Goal: Transaction & Acquisition: Book appointment/travel/reservation

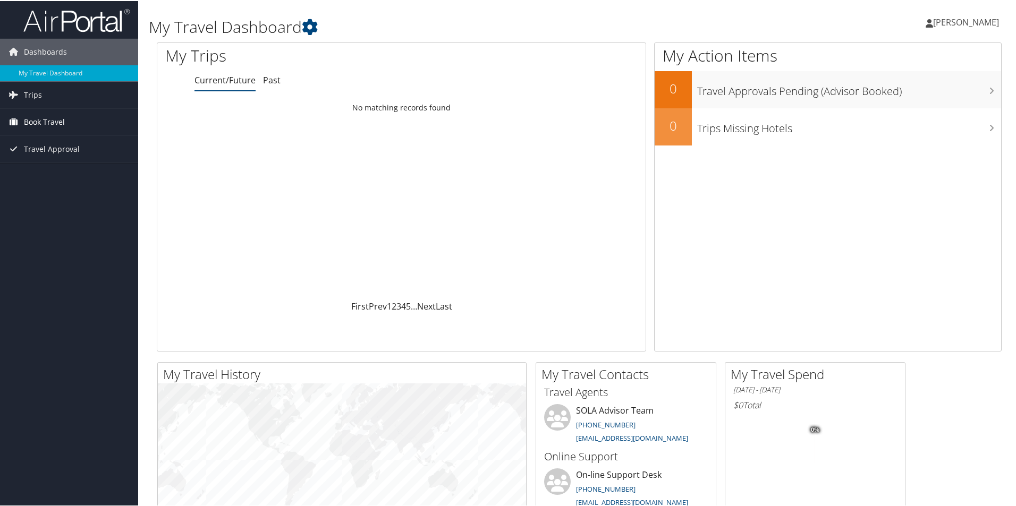
click at [57, 123] on span "Book Travel" at bounding box center [44, 121] width 41 height 27
